Goal: Task Accomplishment & Management: Manage account settings

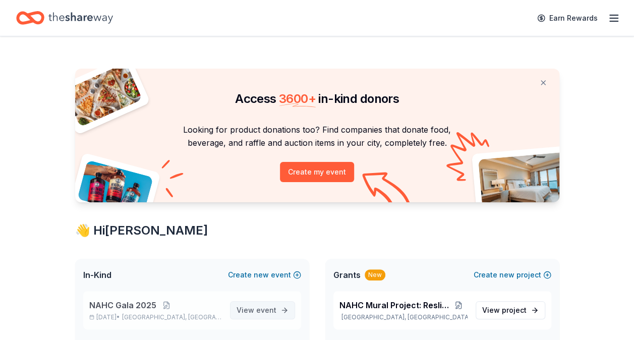
click at [244, 307] on span "View event" at bounding box center [257, 310] width 40 height 12
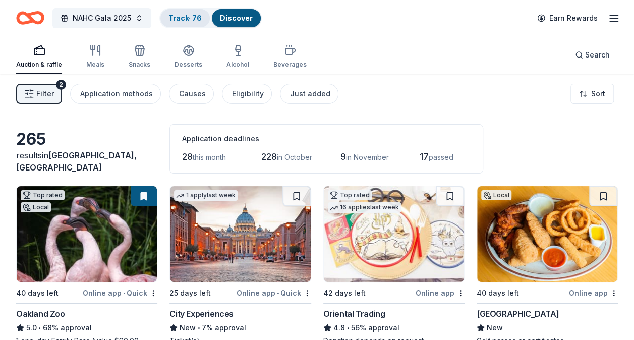
click at [195, 18] on link "Track · 76" at bounding box center [185, 18] width 33 height 9
click at [186, 19] on link "Track · 76" at bounding box center [185, 18] width 33 height 9
click at [184, 20] on link "Track · 76" at bounding box center [185, 18] width 33 height 9
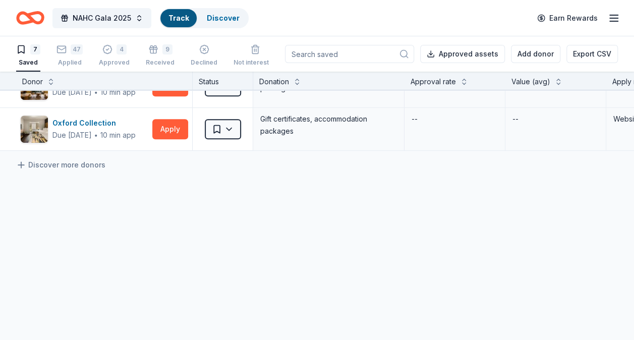
click at [188, 179] on div "4imprint Due [DATE] ∙ 10 min app Apply Saved Pre-imprinted products 33% $500 We…" at bounding box center [488, 96] width 976 height 490
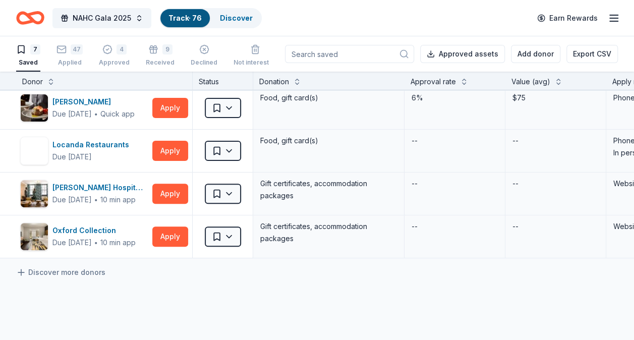
scroll to position [133, 0]
click at [76, 54] on div "47 Applied" at bounding box center [70, 55] width 26 height 22
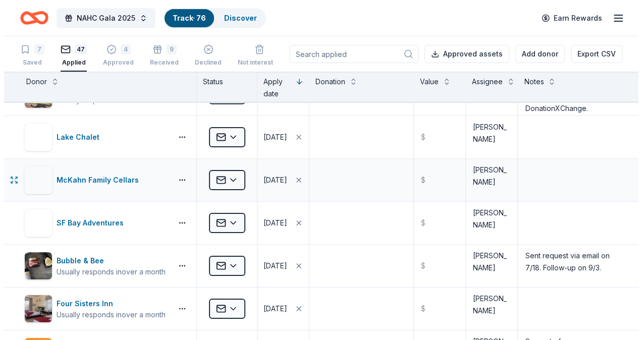
scroll to position [1617, 0]
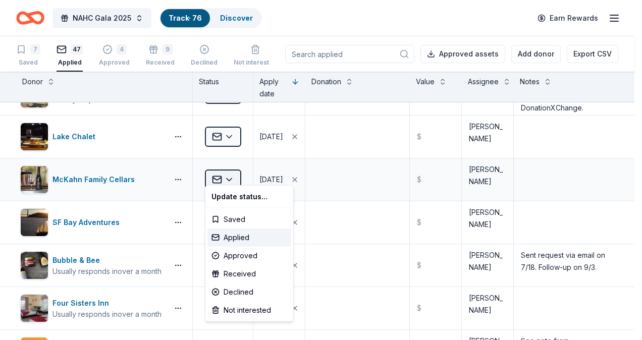
click at [220, 176] on html "NAHC Gala 2025 Track · 76 Discover Earn Rewards 7 Saved 47 Applied 4 Approved 9…" at bounding box center [321, 170] width 642 height 340
click at [244, 274] on div "Received" at bounding box center [249, 274] width 84 height 18
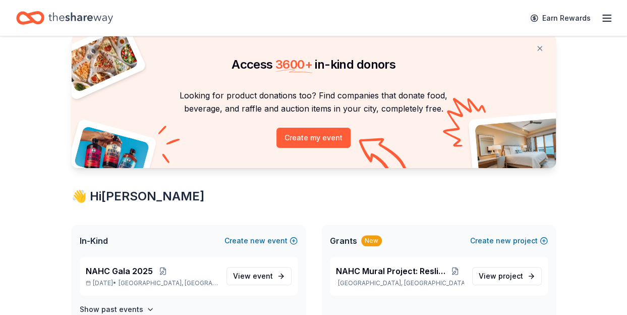
scroll to position [51, 0]
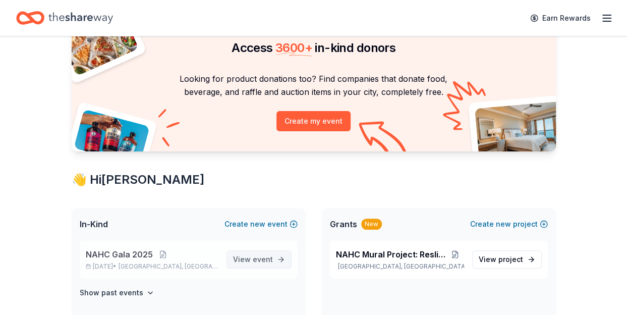
click at [251, 263] on span "View event" at bounding box center [253, 259] width 40 height 12
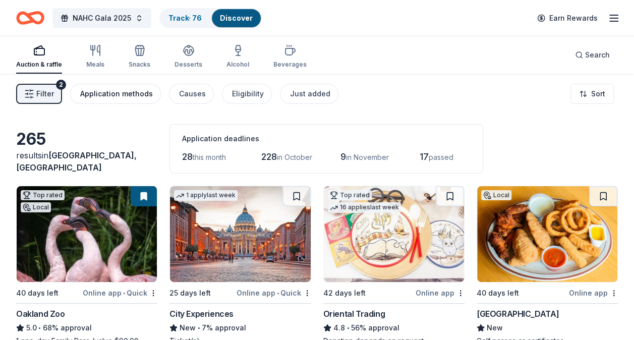
click at [108, 96] on div "Application methods" at bounding box center [116, 94] width 73 height 12
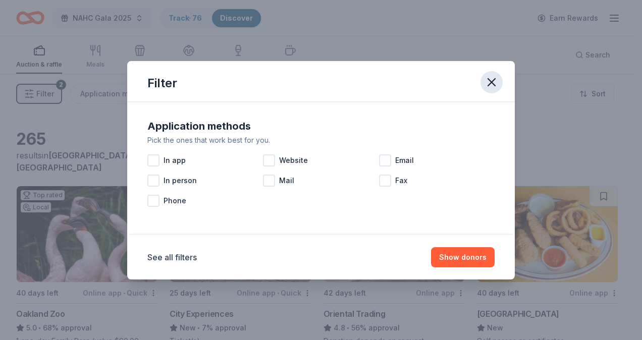
click at [486, 88] on icon "button" at bounding box center [491, 82] width 14 height 14
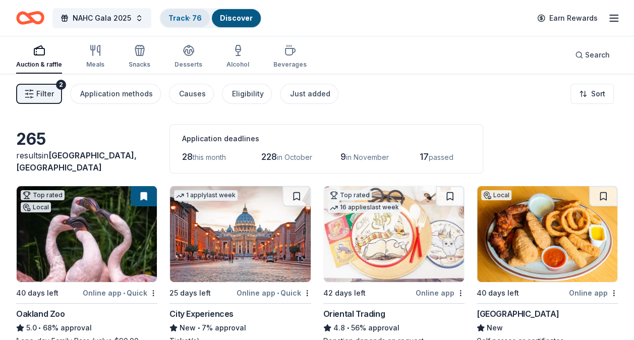
click at [187, 24] on div "Track · 76" at bounding box center [184, 18] width 49 height 18
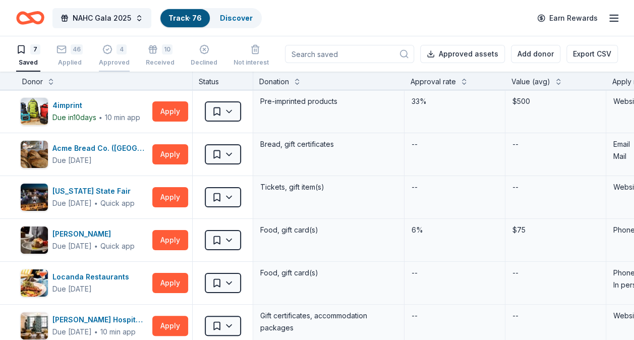
click at [108, 60] on div "Approved" at bounding box center [114, 63] width 31 height 8
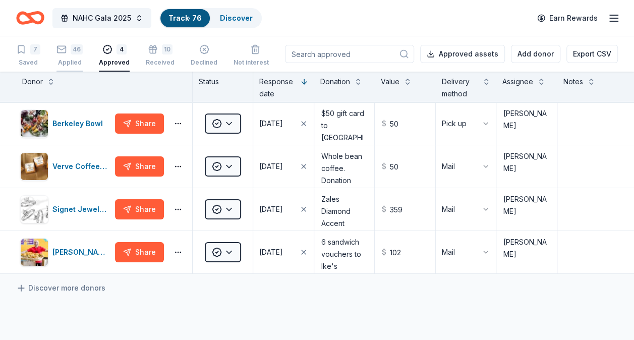
click at [72, 60] on div "Applied" at bounding box center [70, 63] width 26 height 8
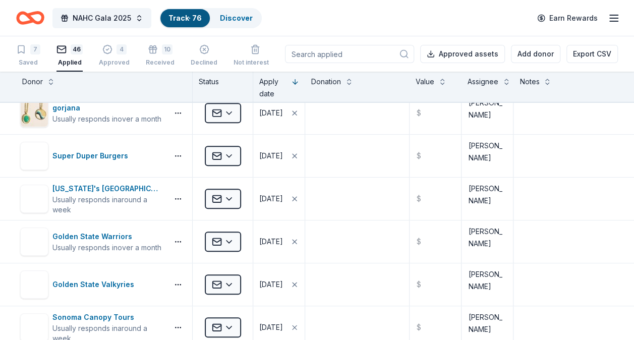
scroll to position [439, 0]
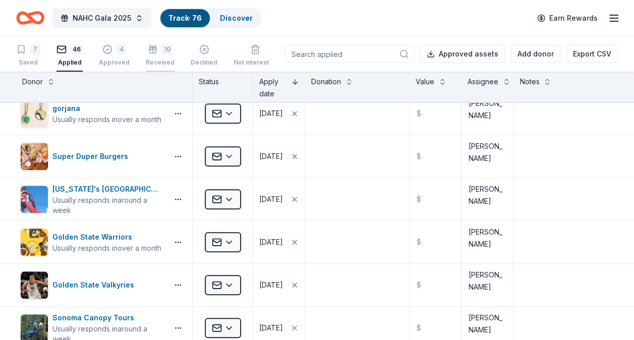
click at [161, 58] on div "10 Received" at bounding box center [160, 55] width 29 height 22
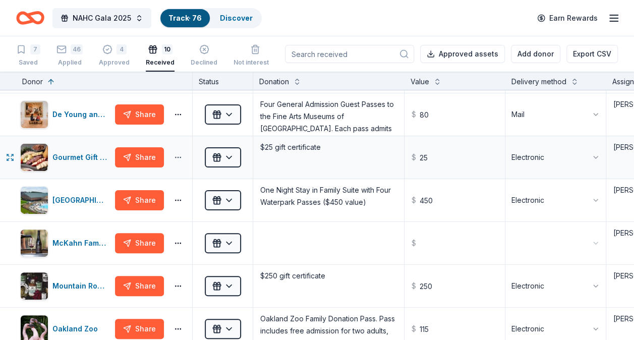
scroll to position [97, 0]
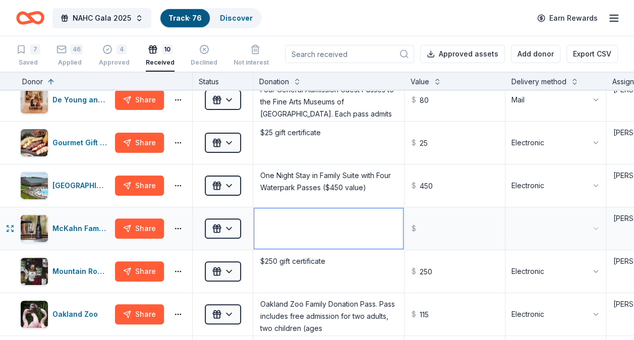
click at [293, 225] on textarea at bounding box center [328, 228] width 149 height 40
paste textarea "ne Certificate for a Private Tasting for up to six people of legal drinking age…"
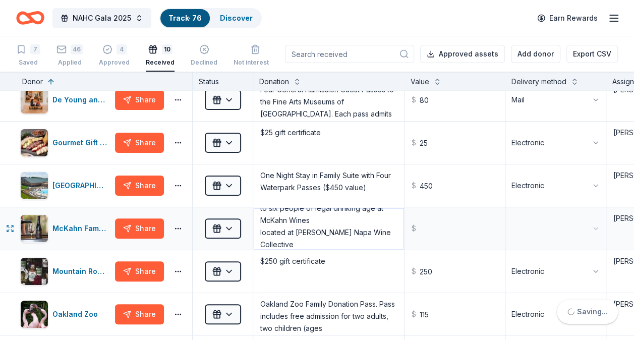
scroll to position [0, 0]
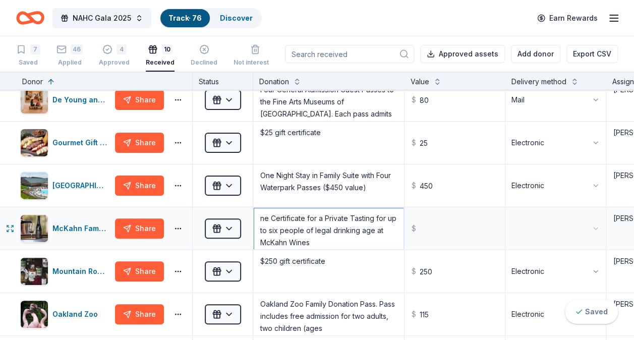
click at [261, 217] on textarea "ne Certificate for a Private Tasting for up to six people of legal drinking age…" at bounding box center [328, 228] width 149 height 40
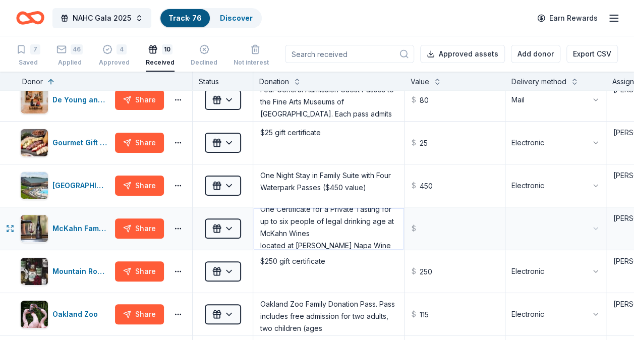
drag, startPoint x: 271, startPoint y: 232, endPoint x: 325, endPoint y: 216, distance: 56.2
click at [325, 216] on textarea "One Certificate for a Private Tasting for up to six people of legal drinking ag…" at bounding box center [328, 228] width 149 height 40
click at [385, 219] on textarea "One Certificate for a Private Tasting for up to six people at McKahn Wines loca…" at bounding box center [328, 228] width 149 height 40
click at [391, 220] on textarea "One Certificate for a Private Tasting for up to six people at McKahn Wines, loc…" at bounding box center [328, 228] width 149 height 40
type textarea "One Certificate for a Private Tasting for up to six people at McKahn Wines, loc…"
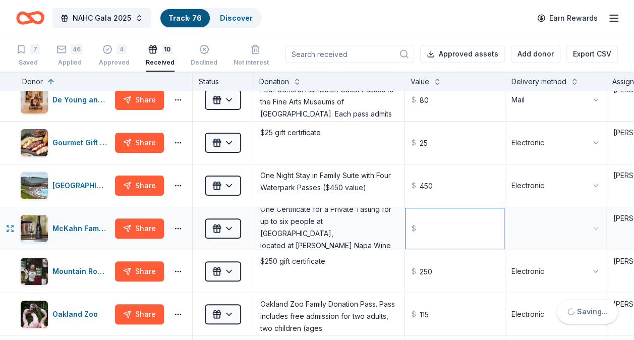
click at [428, 225] on input "text" at bounding box center [455, 228] width 98 height 40
type input "330.00"
click at [547, 230] on html "NAHC Gala 2025 Track · 76 Discover Earn Rewards 7 Saved 46 Applied 4 Approved 1…" at bounding box center [317, 170] width 634 height 340
